Goal: Transaction & Acquisition: Purchase product/service

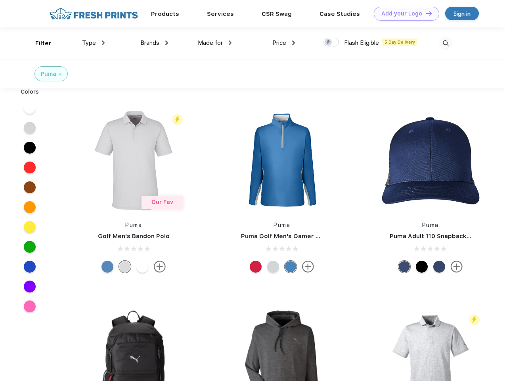
click at [404, 13] on link "Add your Logo Design Tool" at bounding box center [406, 14] width 65 height 14
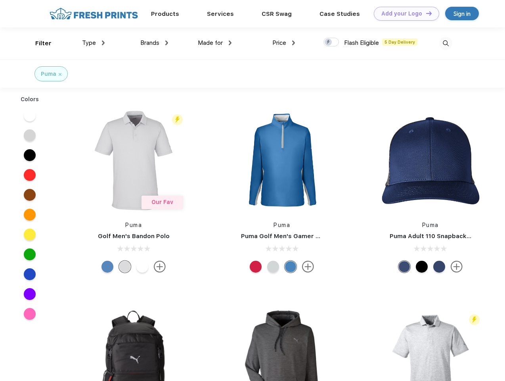
click at [0, 0] on div "Design Tool" at bounding box center [0, 0] width 0 height 0
click at [425, 13] on link "Add your Logo Design Tool" at bounding box center [406, 14] width 65 height 14
click at [38, 43] on div "Filter" at bounding box center [43, 43] width 16 height 9
click at [94, 43] on span "Type" at bounding box center [89, 42] width 14 height 7
click at [154, 43] on span "Brands" at bounding box center [149, 42] width 19 height 7
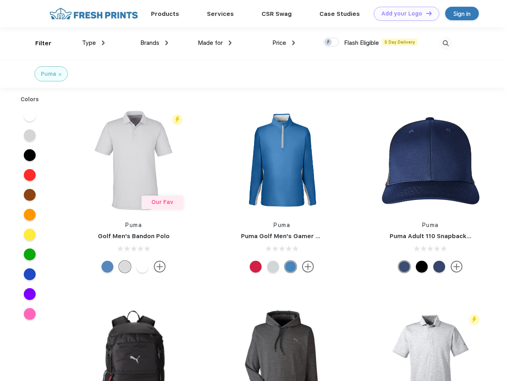
click at [215, 43] on span "Made for" at bounding box center [210, 42] width 25 height 7
click at [284, 43] on span "Price" at bounding box center [279, 42] width 14 height 7
click at [331, 42] on div at bounding box center [330, 42] width 15 height 9
click at [329, 42] on input "checkbox" at bounding box center [325, 39] width 5 height 5
click at [446, 43] on img at bounding box center [445, 43] width 13 height 13
